Goal: Book appointment/travel/reservation

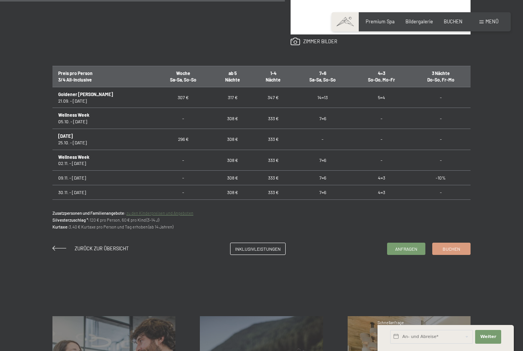
scroll to position [455, 0]
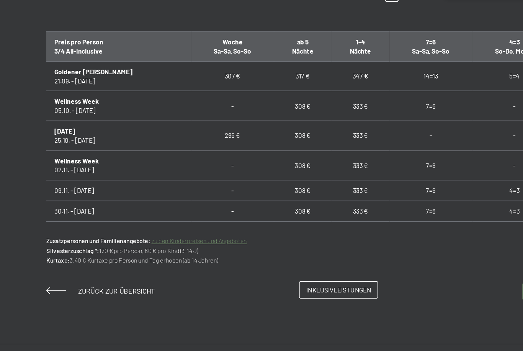
click at [235, 233] on span "Inklusivleistungen" at bounding box center [258, 236] width 46 height 7
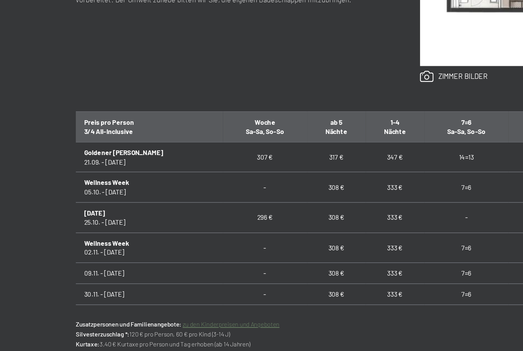
scroll to position [341, 0]
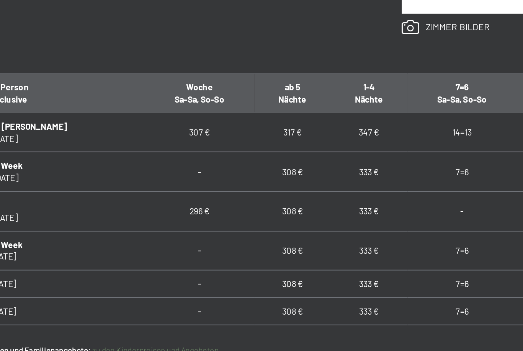
click at [253, 252] on td "333 €" at bounding box center [273, 262] width 41 height 21
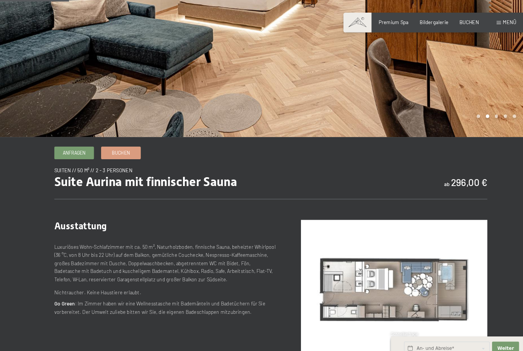
scroll to position [83, 0]
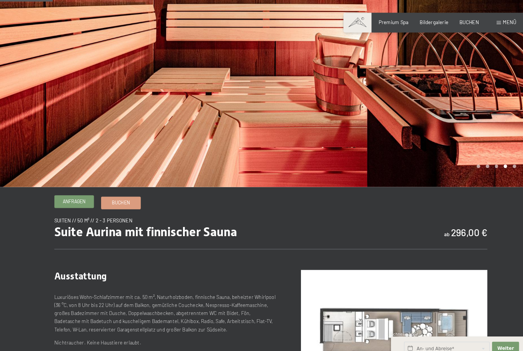
click at [69, 201] on link "Anfragen" at bounding box center [72, 194] width 38 height 11
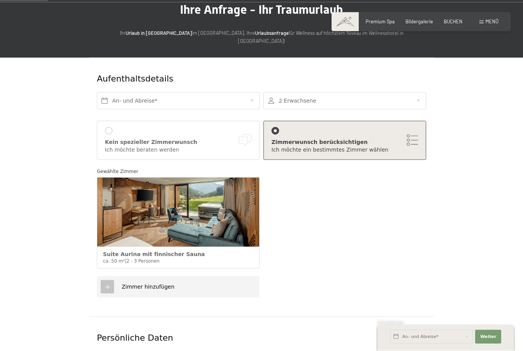
scroll to position [54, 0]
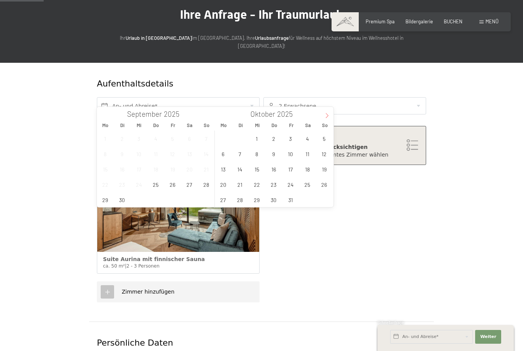
click at [331, 118] on span at bounding box center [326, 113] width 13 height 13
click at [275, 185] on span "20" at bounding box center [273, 184] width 15 height 15
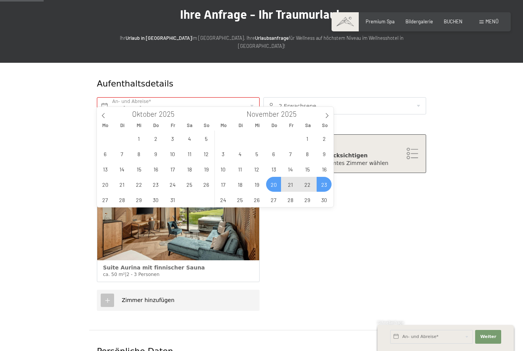
click at [330, 182] on span "23" at bounding box center [323, 184] width 15 height 15
type input "Do. 20.11.2025 - So. 23.11.2025"
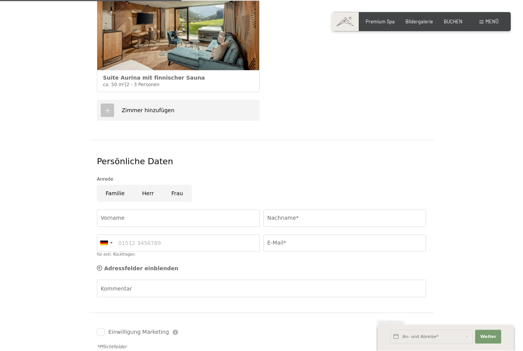
scroll to position [269, 0]
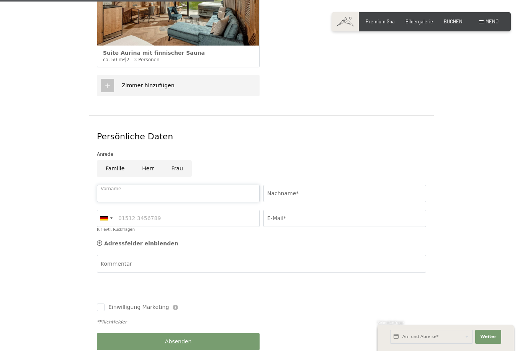
click at [116, 185] on input "Vorname" at bounding box center [178, 193] width 163 height 17
type input "Cornelia"
click at [284, 185] on input "Nachname*" at bounding box center [344, 193] width 163 height 17
type input "Weschta"
click at [140, 210] on input "für evtl. Rückfragen" at bounding box center [178, 218] width 163 height 17
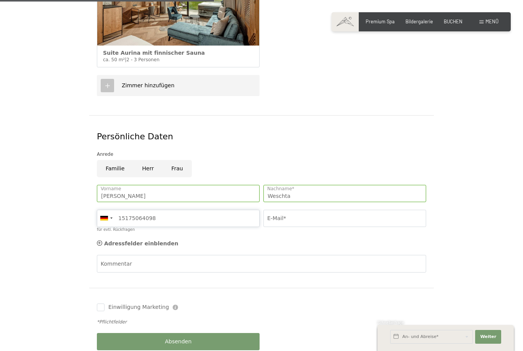
type input "15175064098"
click at [285, 210] on input "E-Mail*" at bounding box center [344, 218] width 163 height 17
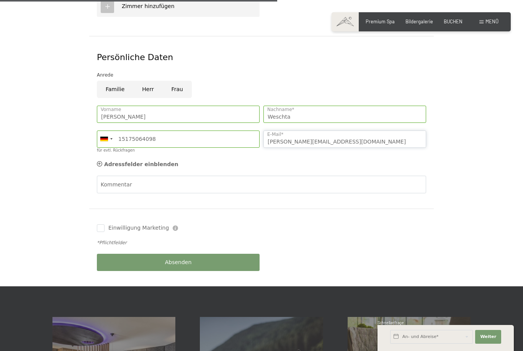
scroll to position [347, 0]
type input "Cornelia.weschta@novartis.com"
click at [180, 250] on div "Absenden" at bounding box center [178, 262] width 166 height 25
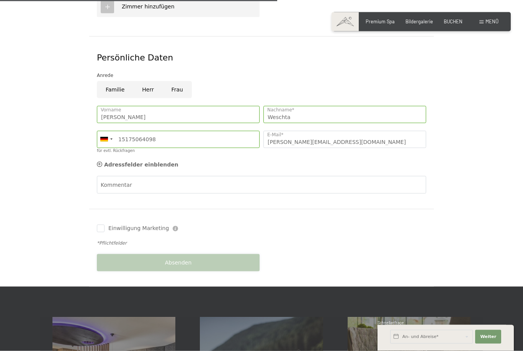
scroll to position [348, 0]
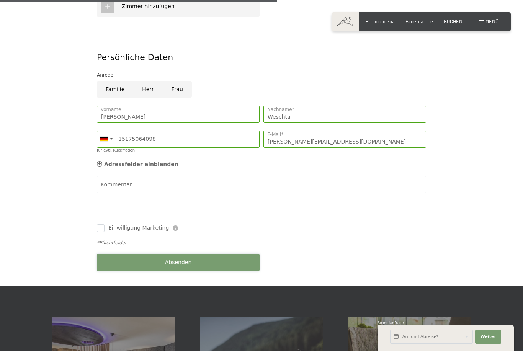
click at [179, 254] on button "Absenden" at bounding box center [178, 262] width 163 height 17
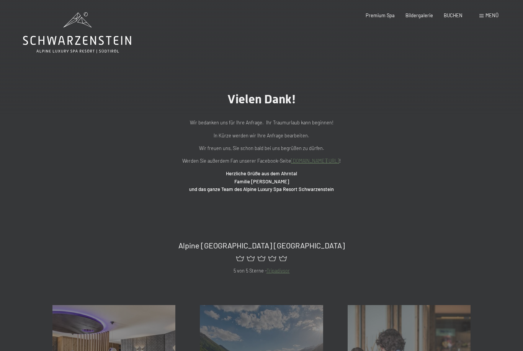
click at [488, 18] on div "Menü" at bounding box center [488, 15] width 19 height 7
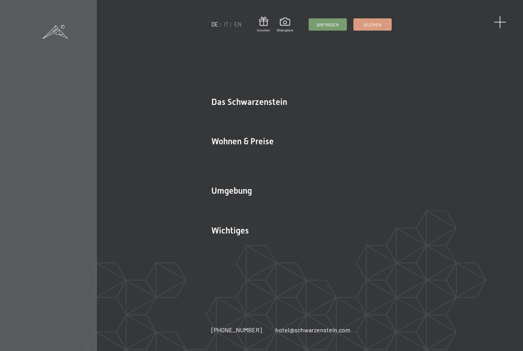
click at [499, 22] on span at bounding box center [499, 22] width 13 height 13
